Goal: Transaction & Acquisition: Subscribe to service/newsletter

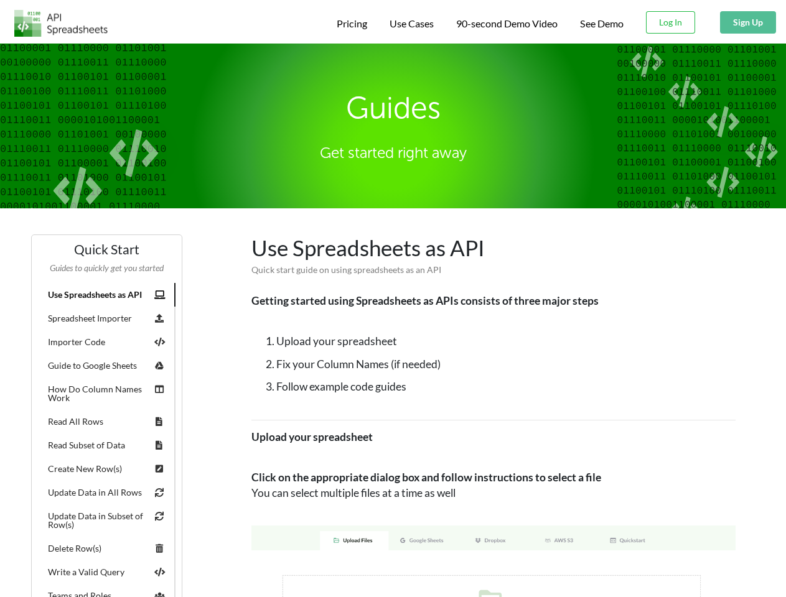
click at [350, 24] on span "Pricing" at bounding box center [352, 23] width 30 height 12
click at [410, 24] on span "Use Cases" at bounding box center [411, 23] width 44 height 12
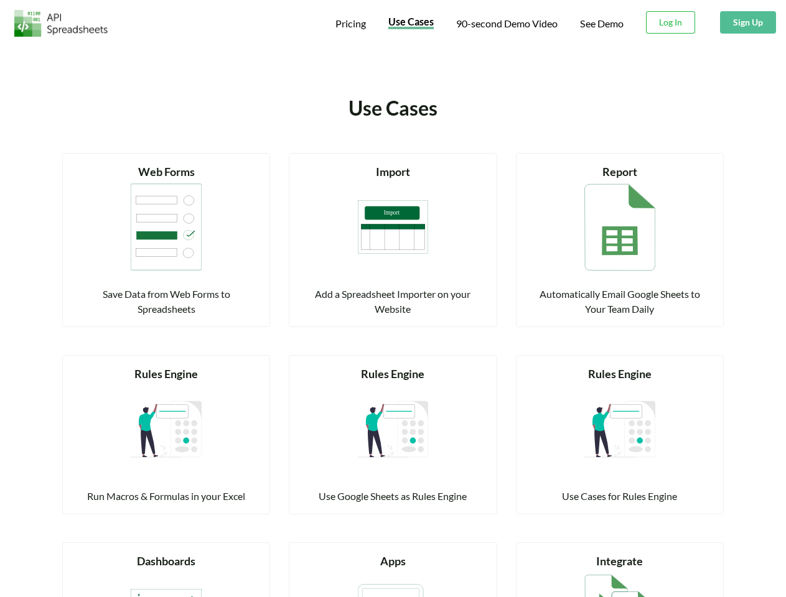
click at [506, 24] on span "90-second Demo Video" at bounding box center [506, 24] width 101 height 10
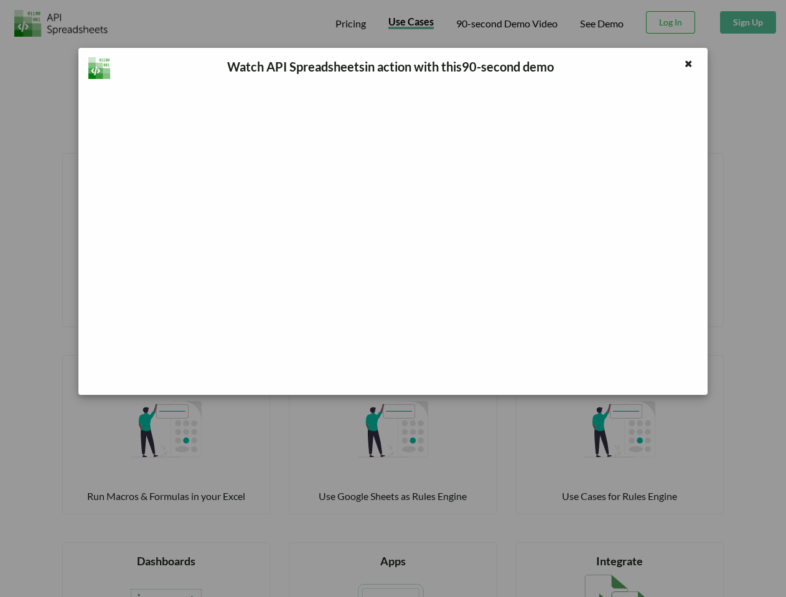
click at [671, 22] on div "Watch API Spreadsheets in action with this 90 -second demo" at bounding box center [393, 298] width 786 height 597
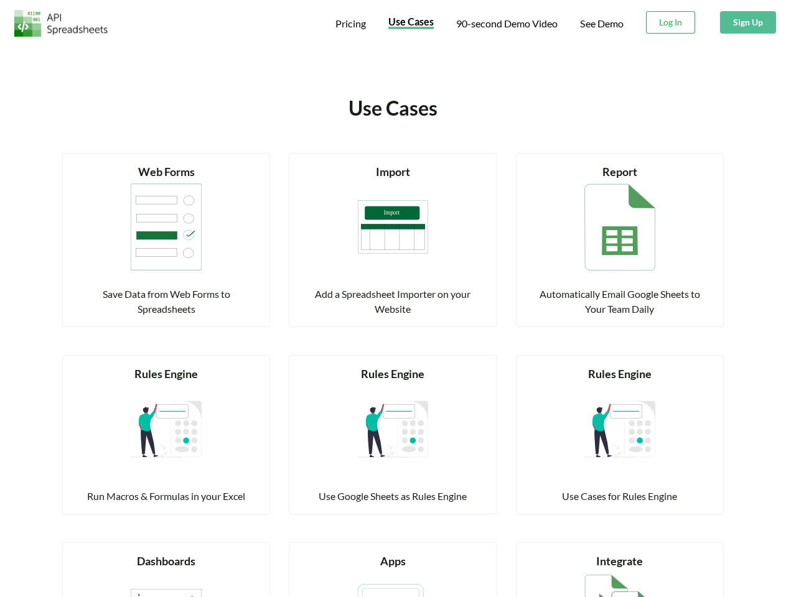
click at [747, 22] on button "Sign Up" at bounding box center [748, 22] width 56 height 22
click at [106, 366] on div "Rules Engine" at bounding box center [166, 374] width 177 height 17
click at [159, 366] on div "Rules Engine" at bounding box center [166, 374] width 177 height 17
click at [106, 366] on div "Rules Engine Run Macros & Formulas in your Excel" at bounding box center [166, 435] width 177 height 138
click at [159, 366] on div "Rules Engine Run Macros & Formulas in your Excel" at bounding box center [166, 435] width 177 height 138
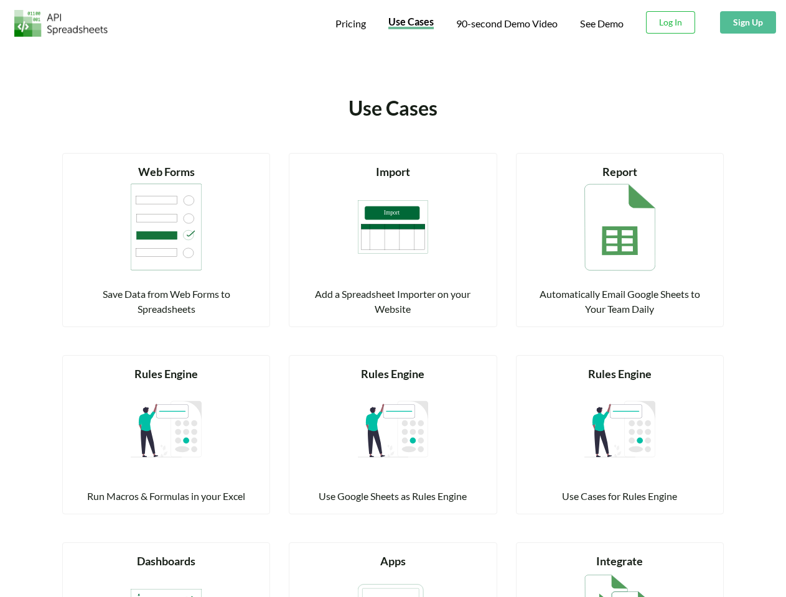
click at [106, 489] on div "Run Macros & Formulas in your Excel" at bounding box center [166, 496] width 177 height 15
